Goal: Transaction & Acquisition: Download file/media

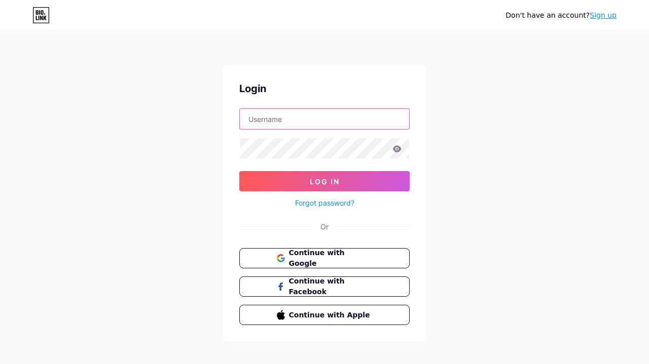
type input "xgvisual"
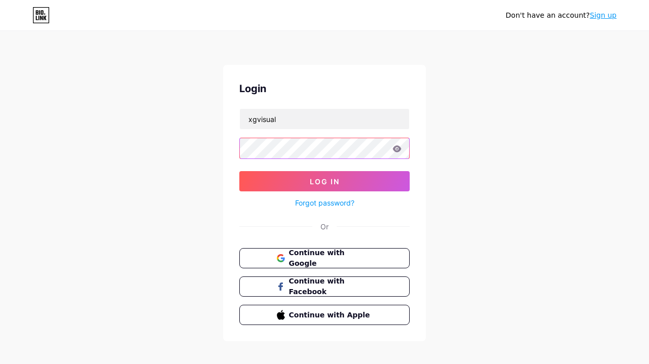
click at [324, 181] on button "Log In" at bounding box center [324, 181] width 170 height 20
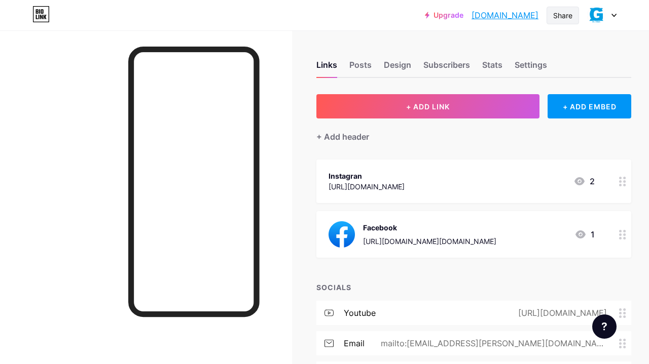
click at [560, 15] on div "Share" at bounding box center [562, 15] width 19 height 11
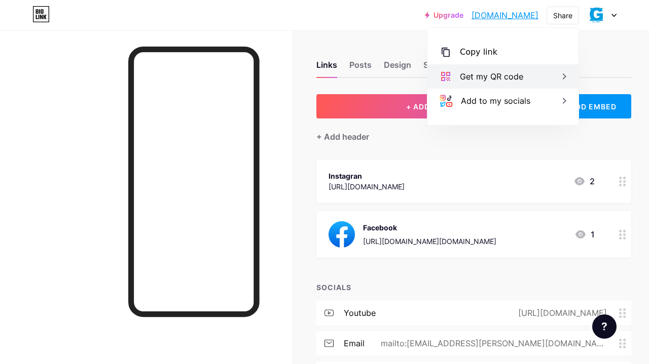
click at [525, 74] on div "Get my QR code" at bounding box center [502, 76] width 151 height 24
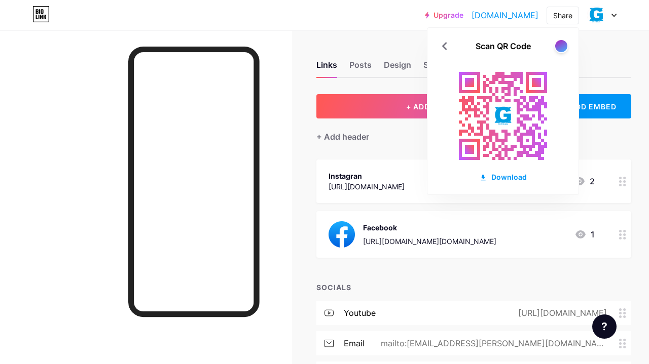
click at [507, 93] on rect at bounding box center [502, 115] width 111 height 111
click at [558, 49] on div at bounding box center [560, 46] width 13 height 13
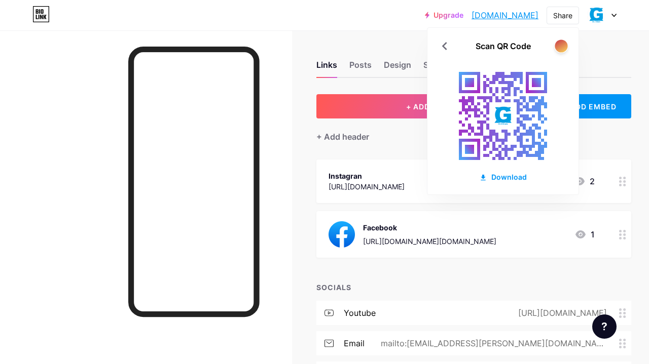
click at [558, 49] on div at bounding box center [560, 46] width 13 height 13
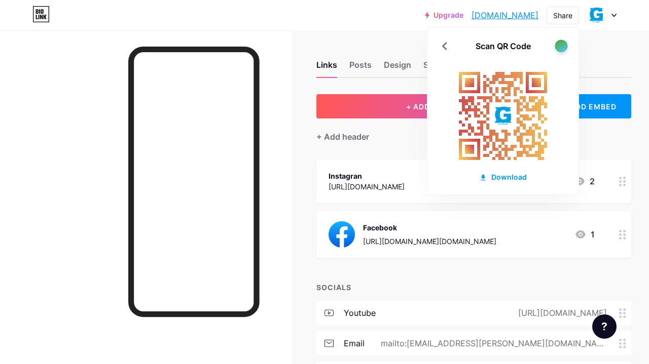
click at [558, 49] on div at bounding box center [560, 46] width 13 height 13
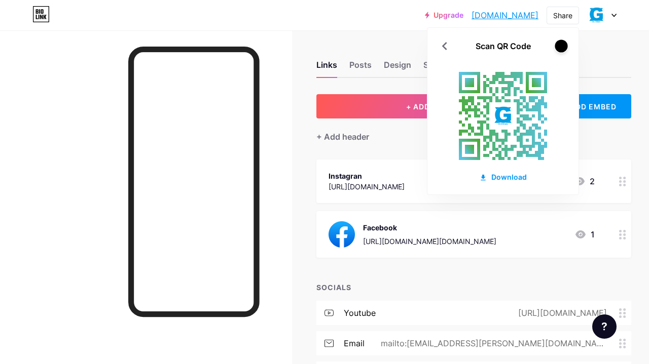
click at [558, 49] on div at bounding box center [560, 46] width 13 height 13
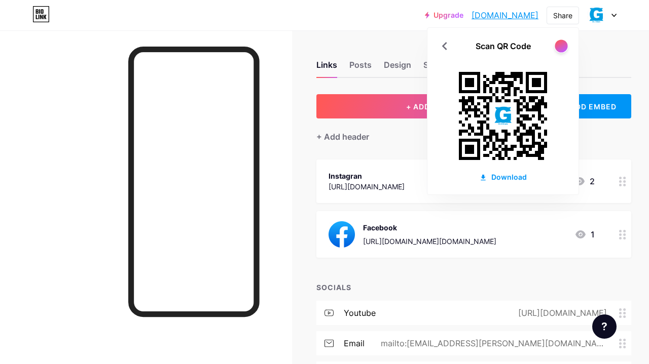
click at [558, 49] on div at bounding box center [560, 46] width 13 height 13
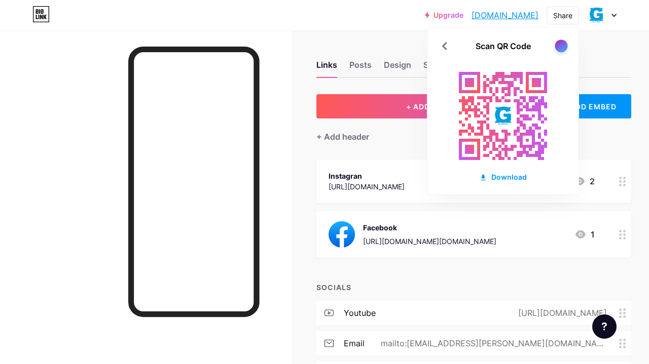
click at [558, 49] on div at bounding box center [560, 46] width 13 height 13
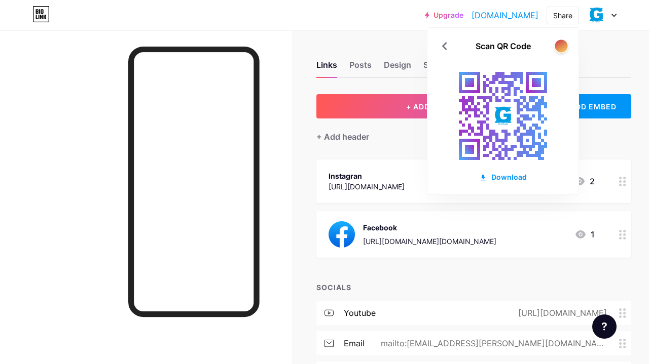
click at [558, 49] on div at bounding box center [560, 46] width 13 height 13
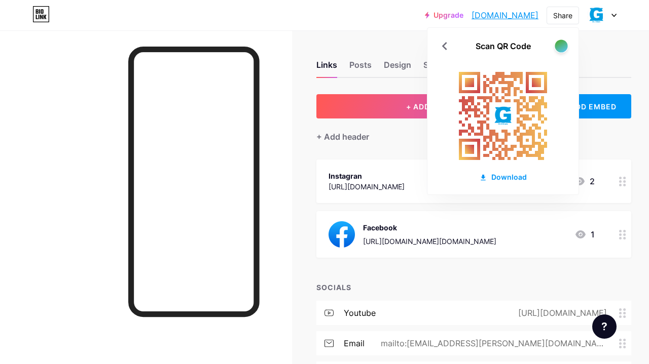
click at [558, 49] on div at bounding box center [560, 46] width 13 height 13
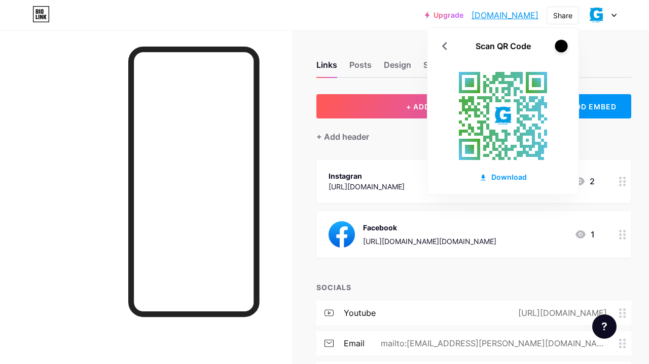
click at [558, 49] on div at bounding box center [560, 46] width 13 height 13
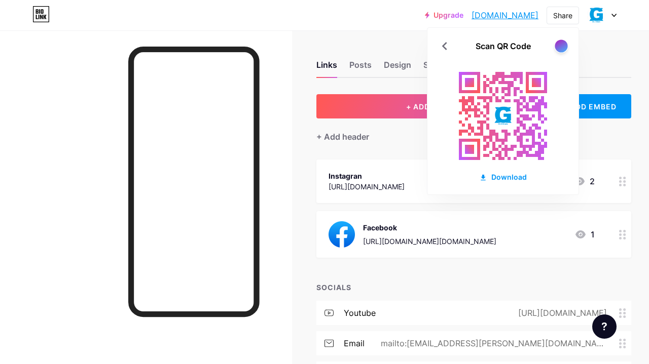
click at [558, 49] on div at bounding box center [560, 46] width 13 height 13
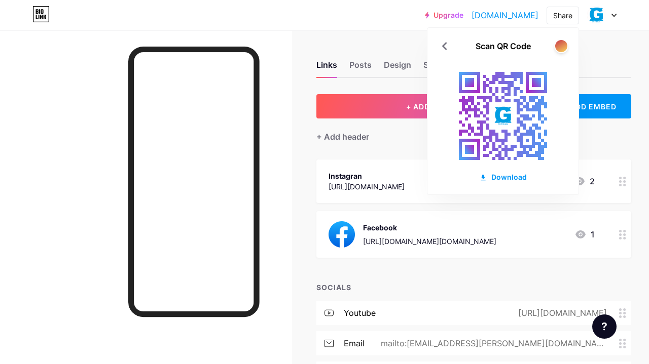
click at [284, 27] on div "Upgrade [DOMAIN_NAME]... [DOMAIN_NAME] Share Scan QR Code Download Switch accou…" at bounding box center [324, 15] width 649 height 30
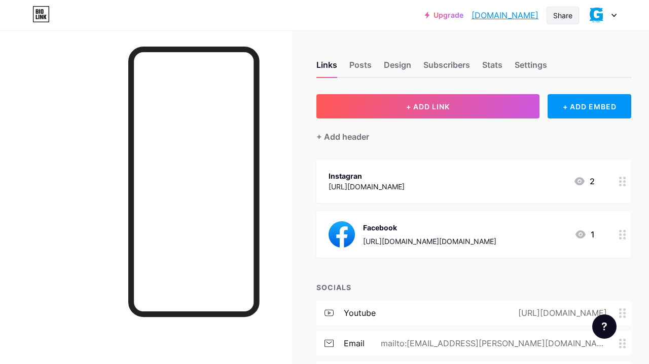
click at [558, 17] on div "Share" at bounding box center [562, 15] width 19 height 11
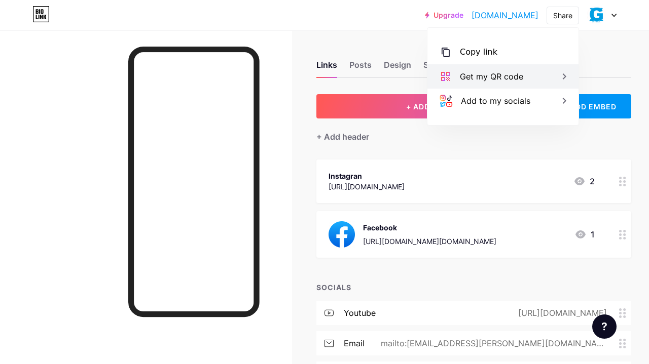
click at [505, 83] on div "Get my QR code" at bounding box center [502, 76] width 151 height 24
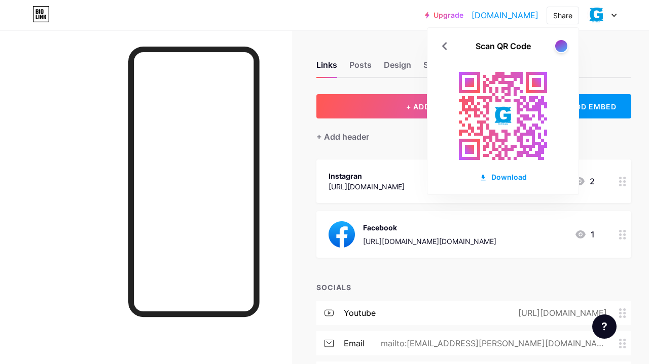
click at [597, 42] on div "Links Posts Design Subscribers Stats Settings + ADD LINK + ADD EMBED + Add head…" at bounding box center [336, 248] width 673 height 437
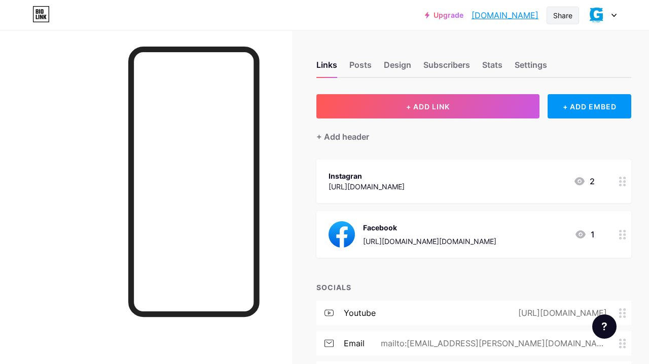
click at [564, 17] on div "Share" at bounding box center [562, 15] width 19 height 11
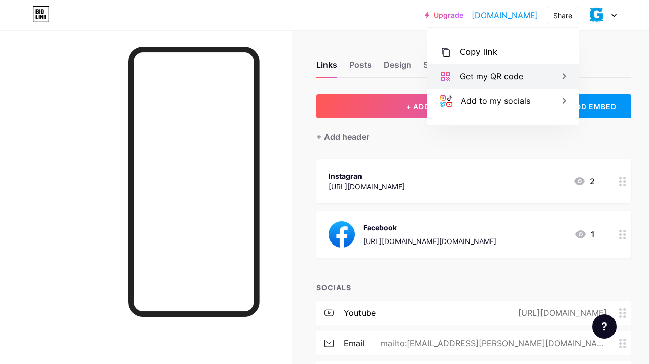
click at [515, 83] on div "Get my QR code" at bounding box center [502, 76] width 151 height 24
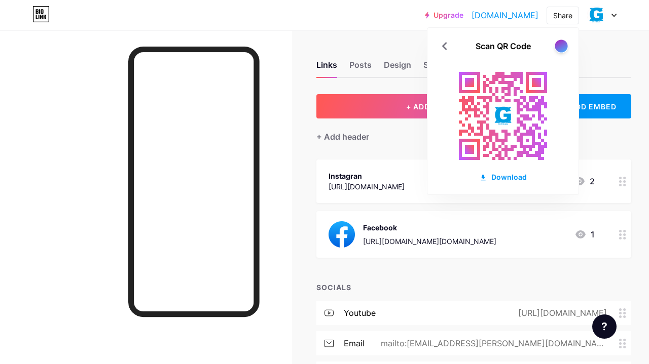
click at [562, 43] on div at bounding box center [560, 46] width 13 height 13
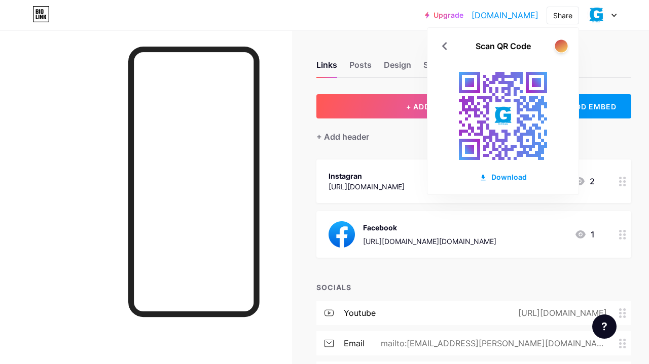
click at [562, 43] on div at bounding box center [560, 46] width 13 height 13
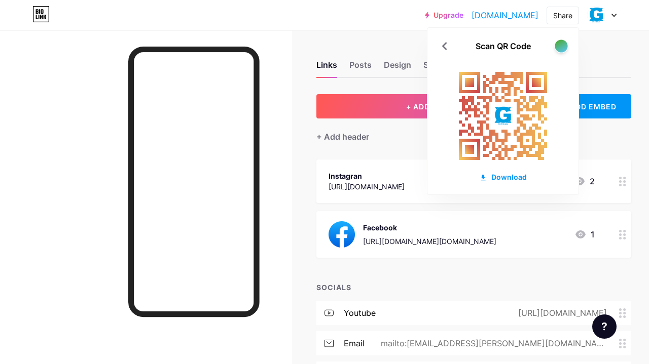
click at [562, 43] on div at bounding box center [560, 46] width 13 height 13
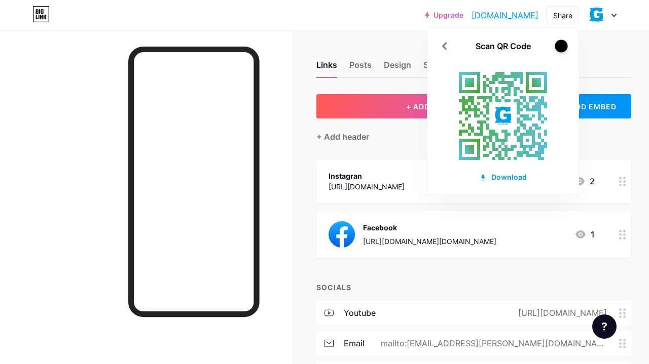
click at [562, 43] on div at bounding box center [560, 46] width 13 height 13
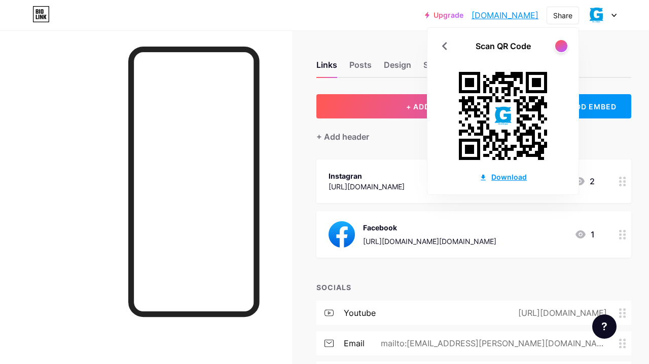
click at [512, 177] on div "Download" at bounding box center [503, 177] width 48 height 11
